Goal: Find specific fact: Find specific fact

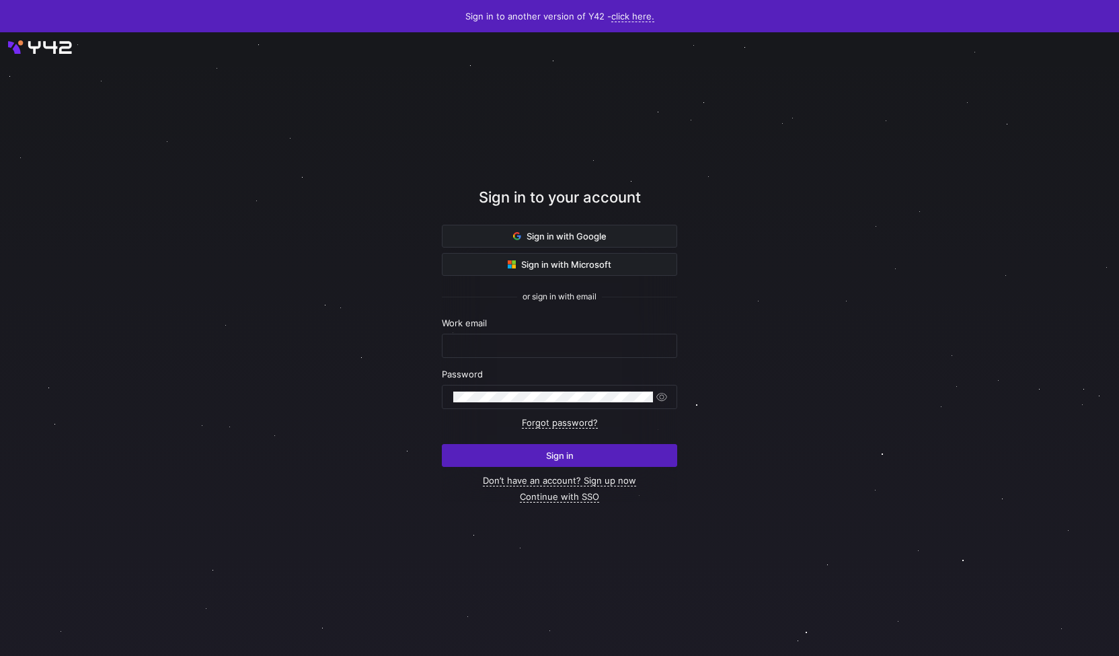
click at [0, 655] on nordpass-portal at bounding box center [0, 656] width 0 height 0
type input "[PERSON_NAME][EMAIL_ADDRESS][PERSON_NAME][DOMAIN_NAME]"
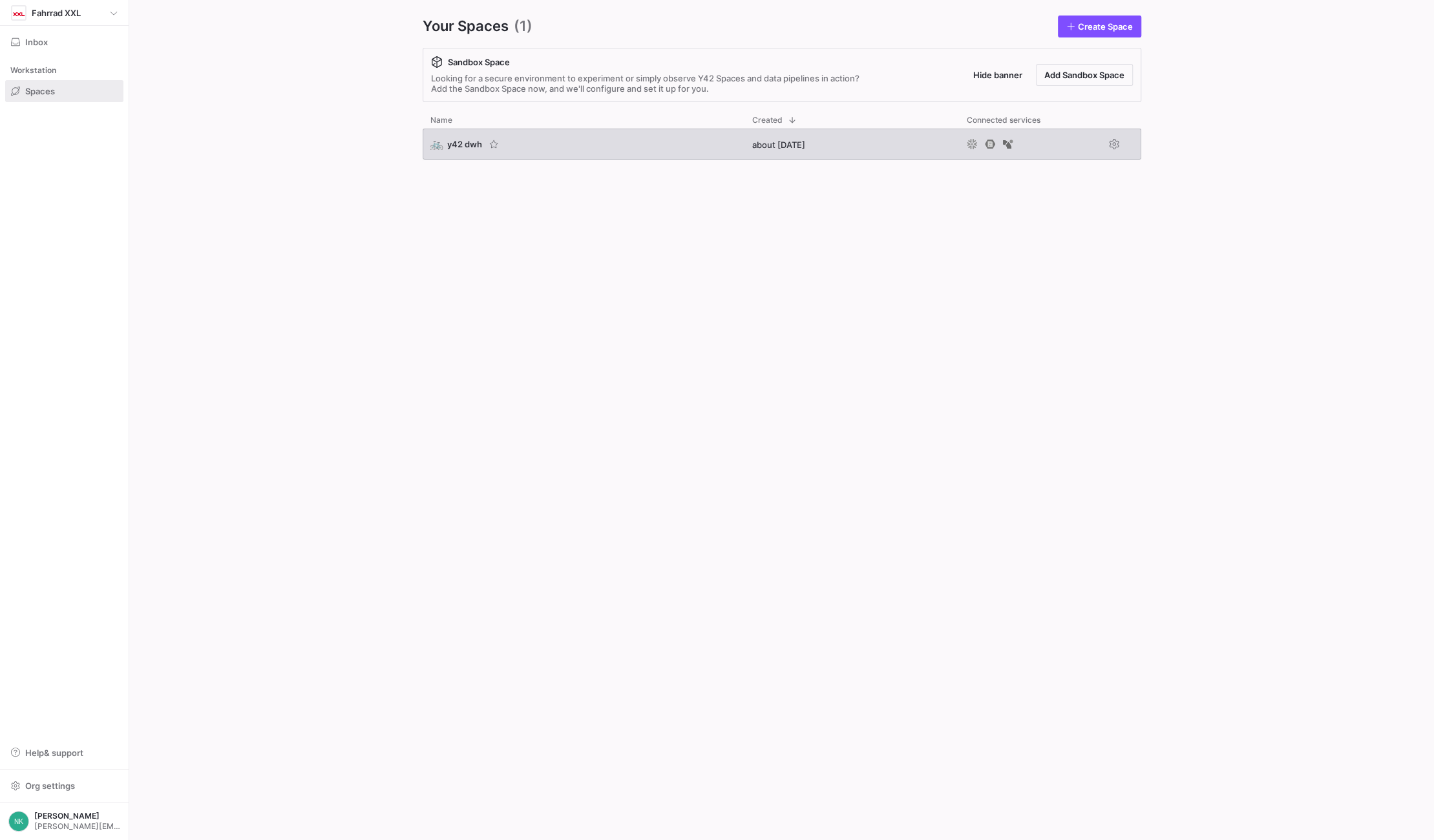
click at [465, 144] on span "y42 dwh" at bounding box center [465, 144] width 35 height 11
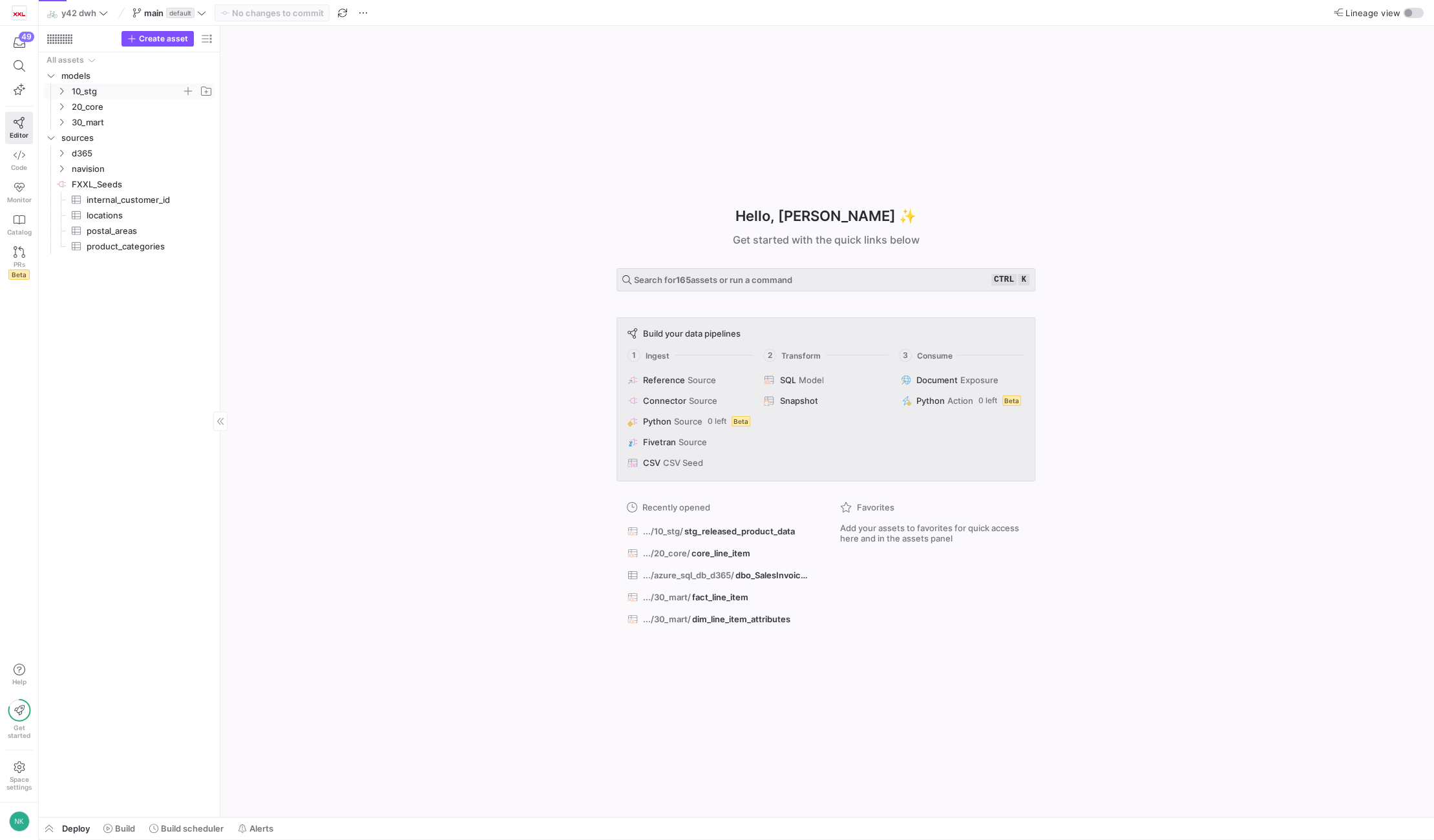
click at [59, 85] on y42-icon "Press SPACE to select this row." at bounding box center [61, 90] width 11 height 11
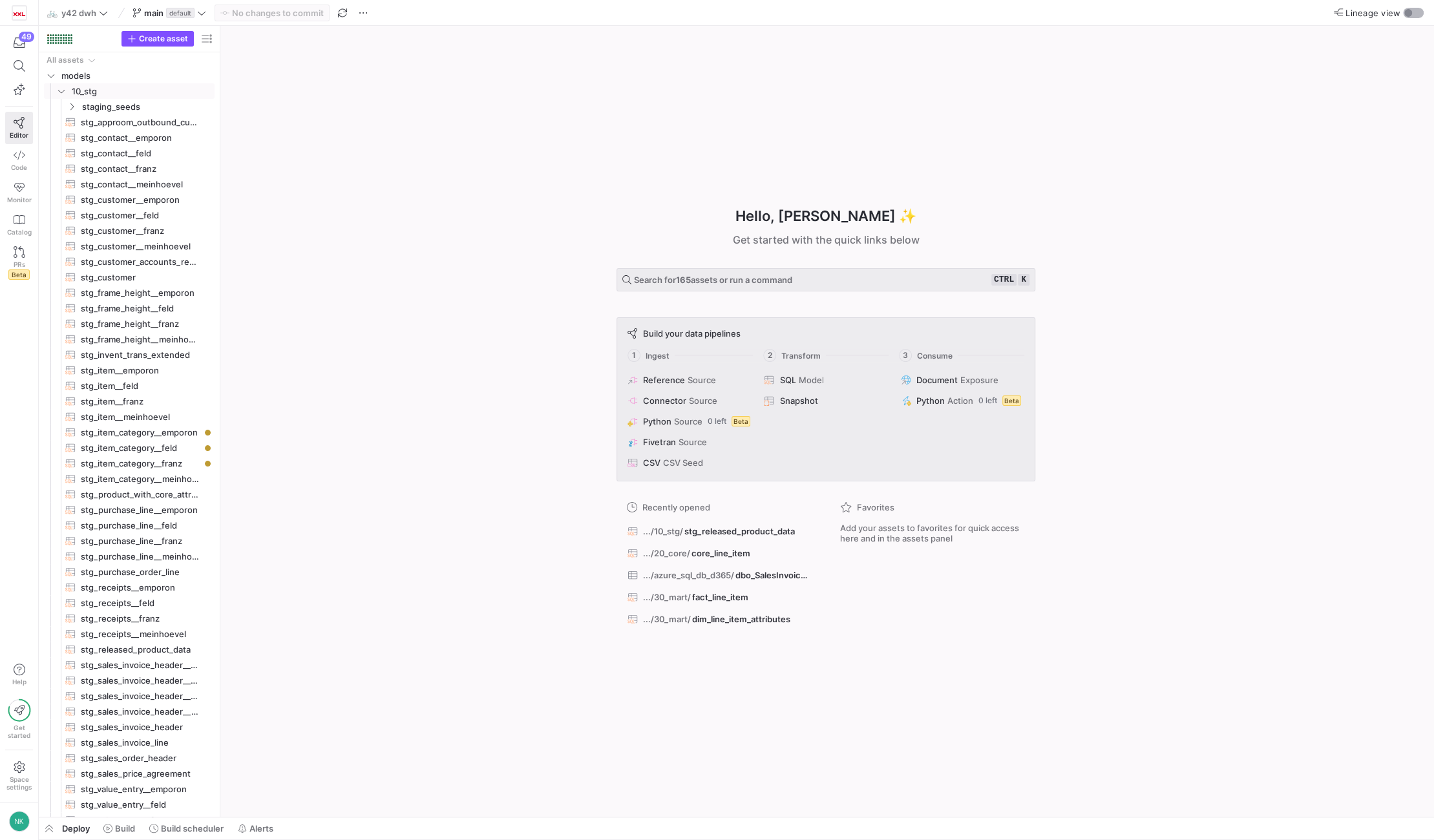
click at [1406, 12] on div "button" at bounding box center [1408, 12] width 8 height 8
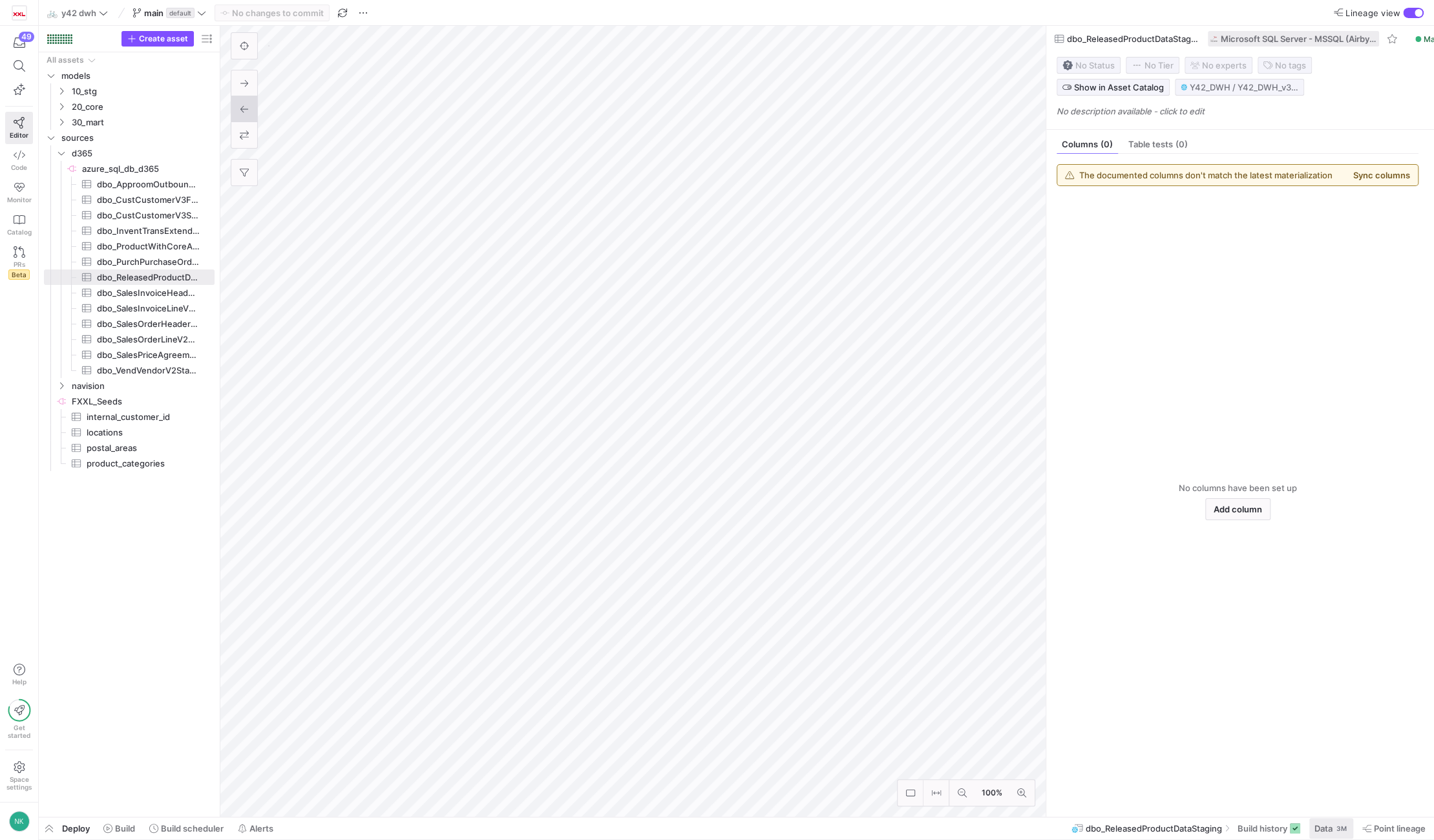
click at [1332, 828] on span "Data 3M" at bounding box center [1330, 828] width 34 height 11
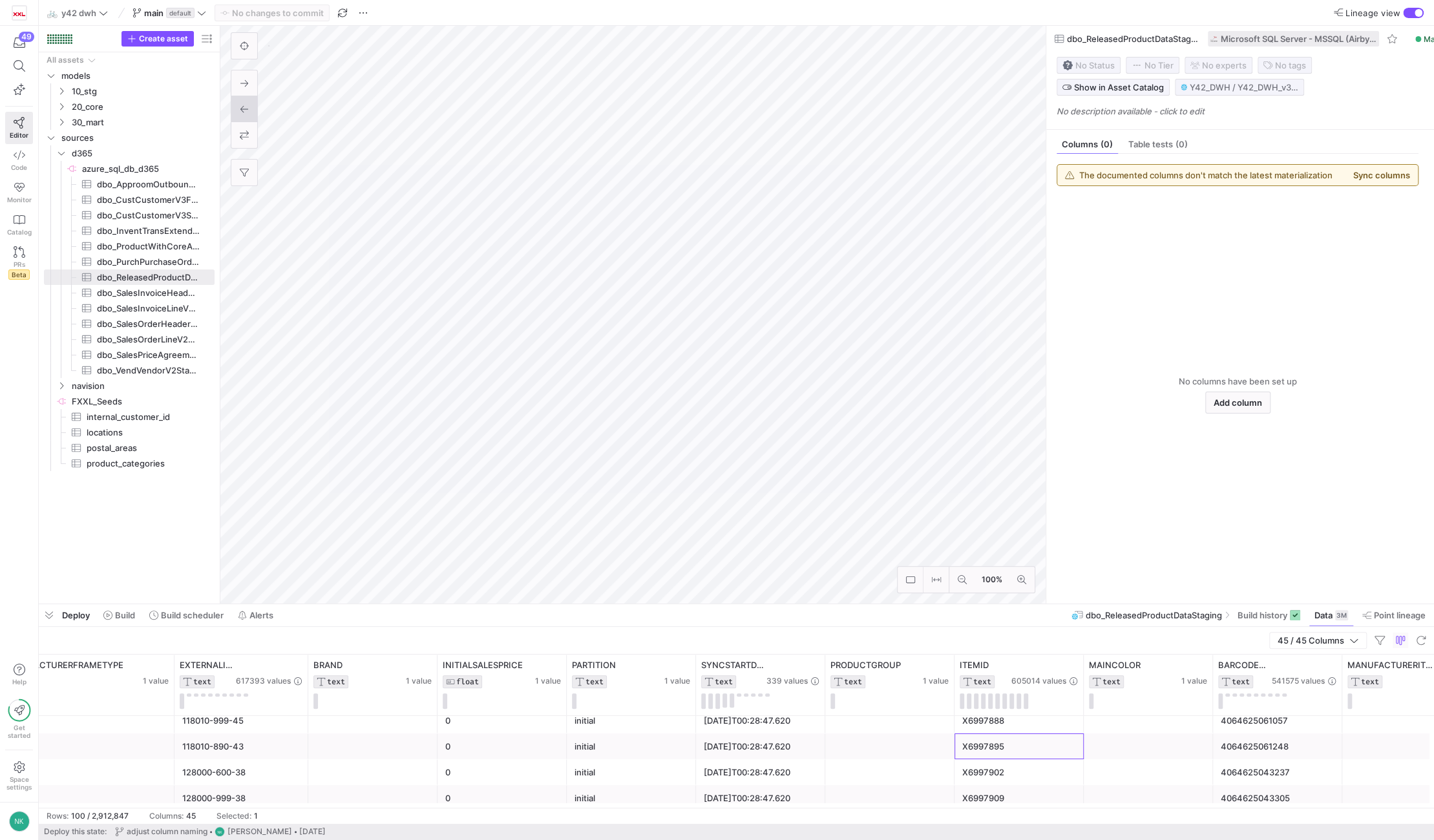
click at [1002, 751] on div "X6997895" at bounding box center [1019, 746] width 113 height 25
click at [984, 742] on div "X6997895" at bounding box center [1019, 746] width 113 height 25
click at [1071, 668] on icon at bounding box center [1072, 664] width 11 height 11
click at [998, 745] on div "X6997895" at bounding box center [1019, 746] width 113 height 25
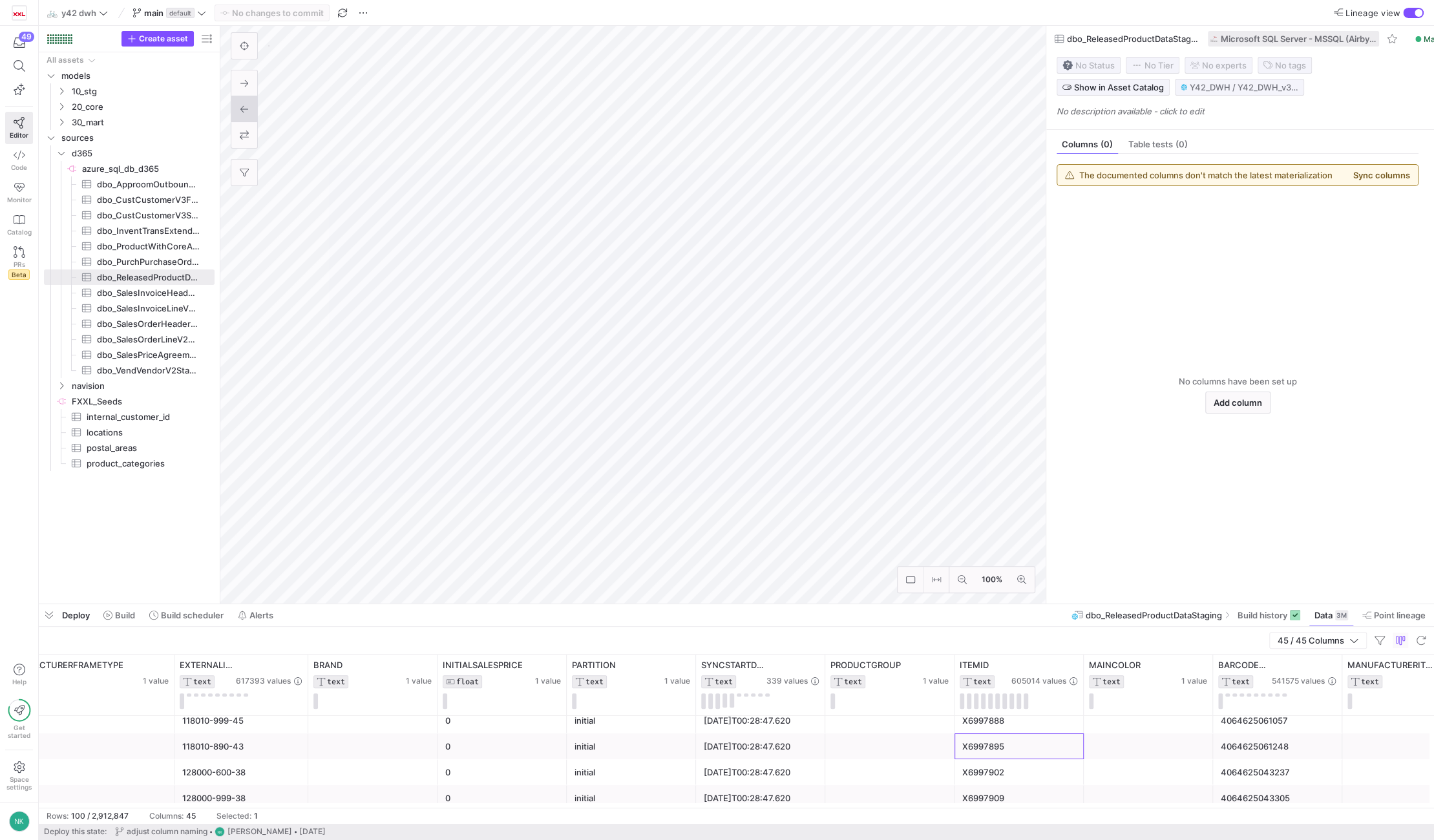
click at [998, 745] on div "X6997895" at bounding box center [1019, 746] width 113 height 25
click at [992, 745] on div "X6997895" at bounding box center [1019, 746] width 113 height 25
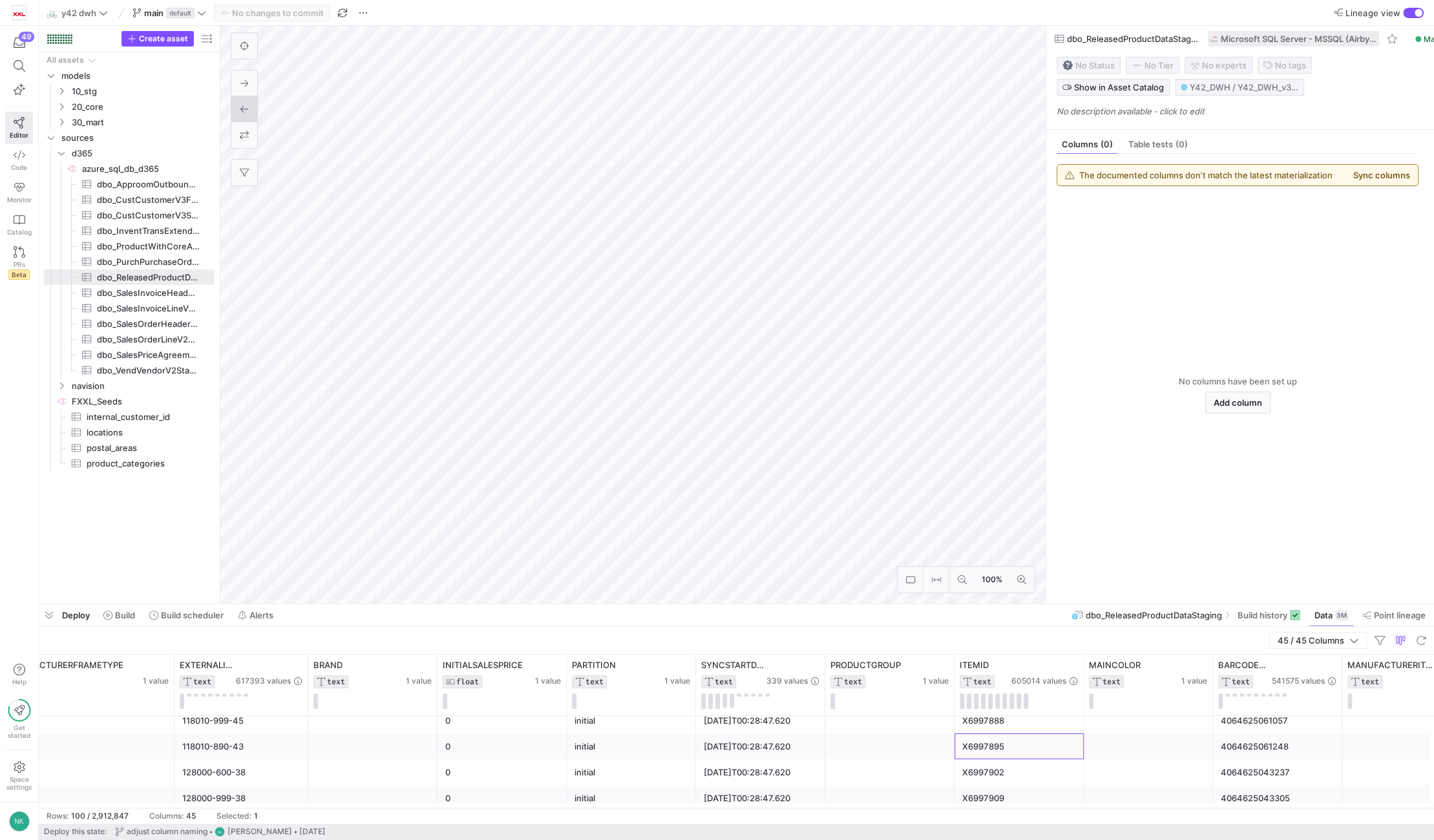
click at [992, 745] on div "X6997895" at bounding box center [1019, 746] width 113 height 25
click at [1019, 708] on span "Copy" at bounding box center [1069, 707] width 117 height 18
click at [1069, 664] on icon at bounding box center [1072, 664] width 11 height 11
type input "X6997895"
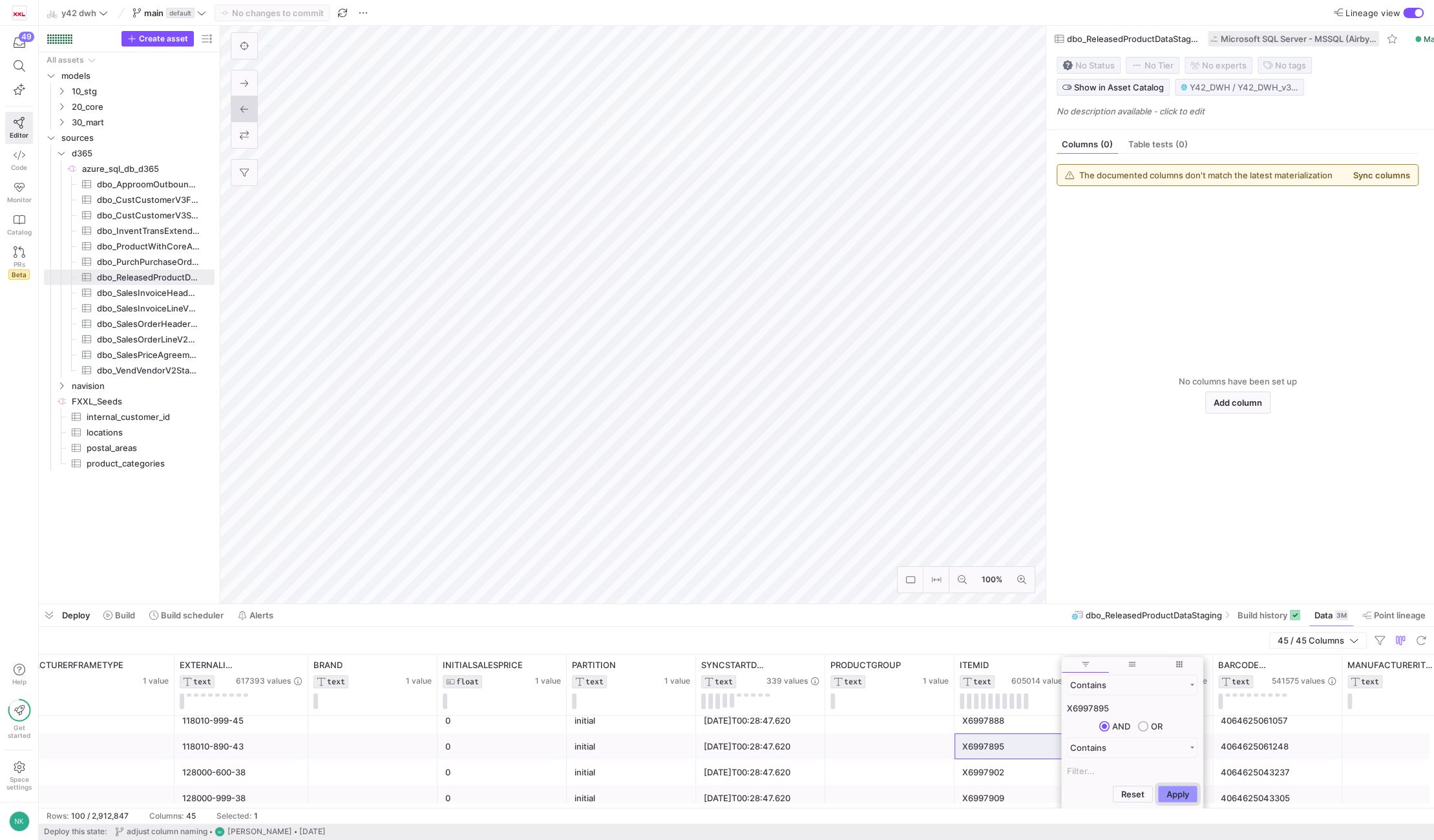
click at [1167, 792] on button "Apply" at bounding box center [1178, 793] width 39 height 16
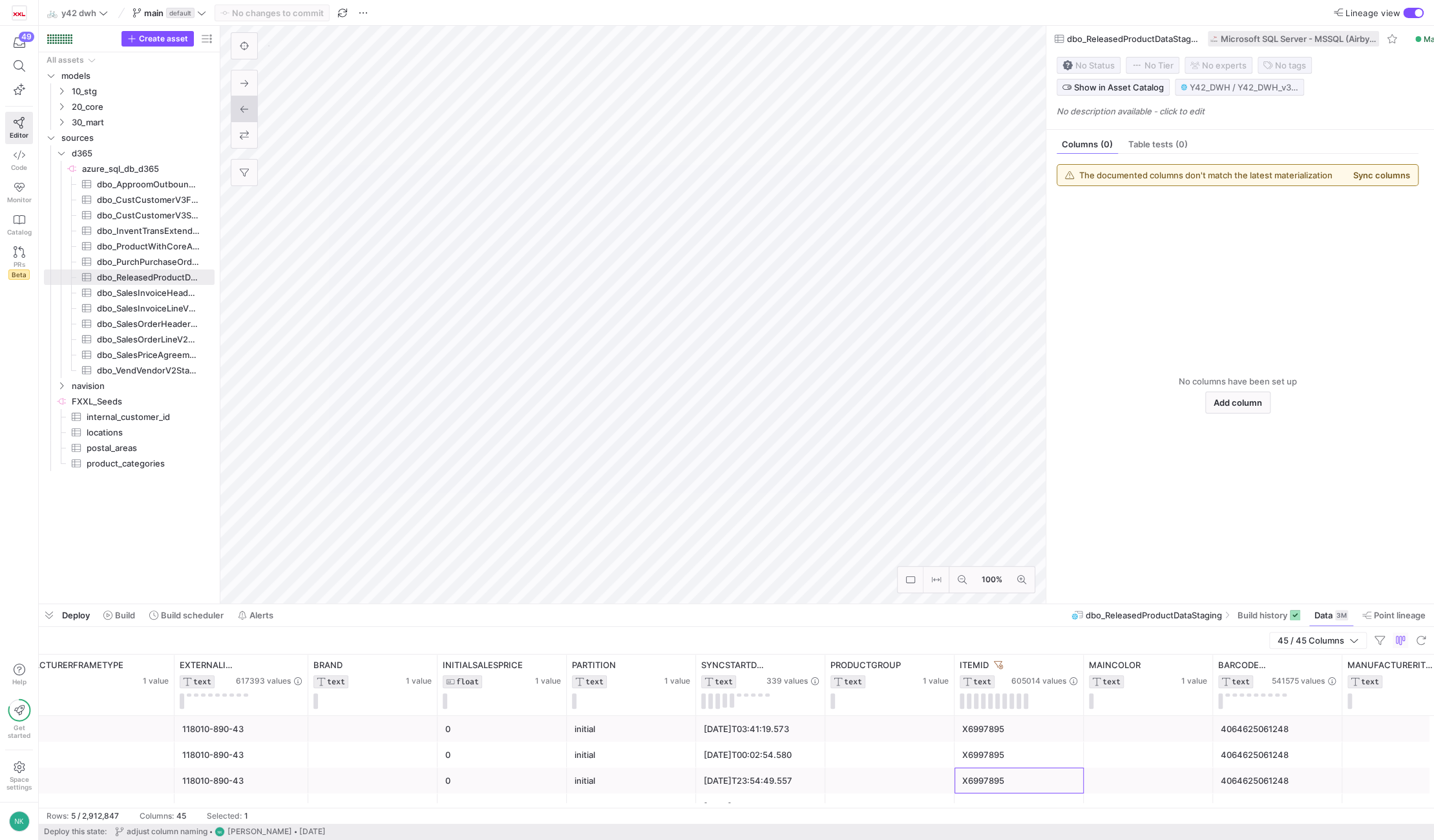
click at [959, 771] on div "X6997895" at bounding box center [1019, 780] width 130 height 26
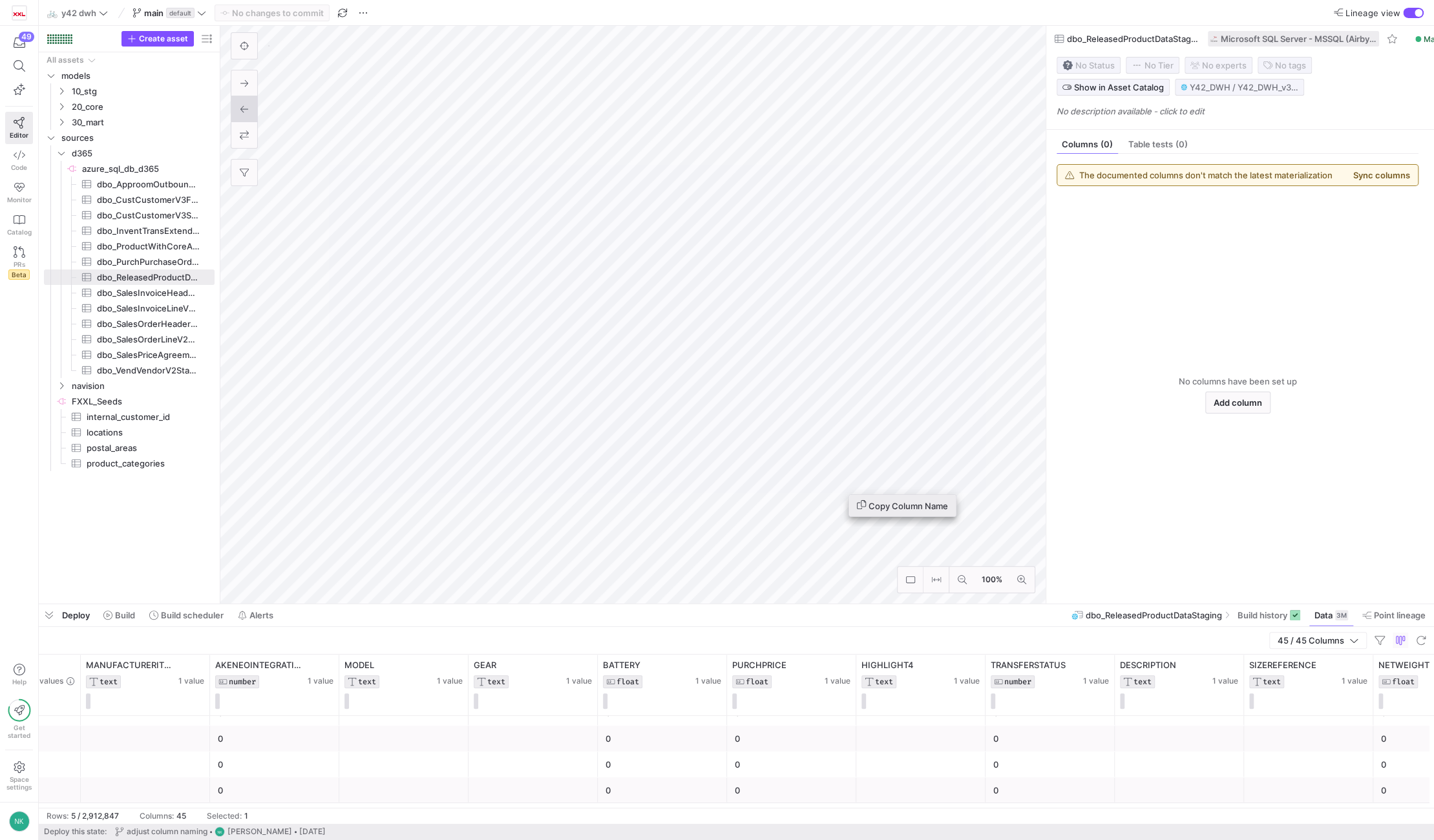
click at [863, 507] on icon at bounding box center [861, 504] width 9 height 9
click at [854, 431] on span "Copy Column Name" at bounding box center [871, 428] width 91 height 11
click at [862, 255] on icon at bounding box center [858, 253] width 9 height 9
